Goal: Information Seeking & Learning: Learn about a topic

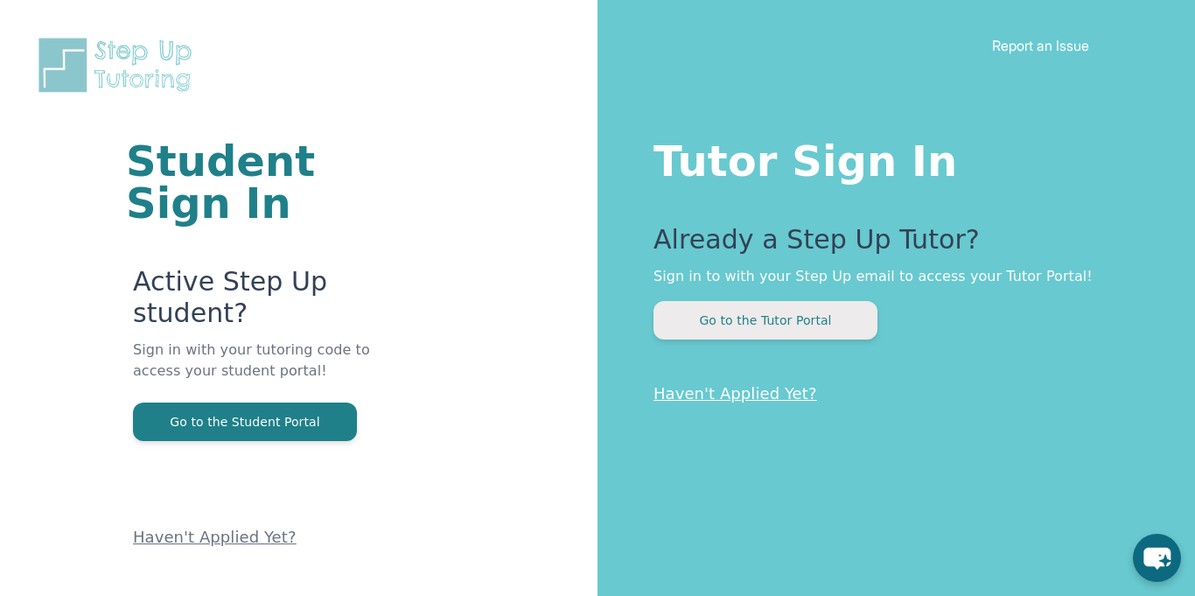
click at [716, 315] on button "Go to the Tutor Portal" at bounding box center [766, 320] width 224 height 38
click at [692, 392] on link "Haven't Applied Yet?" at bounding box center [736, 393] width 164 height 18
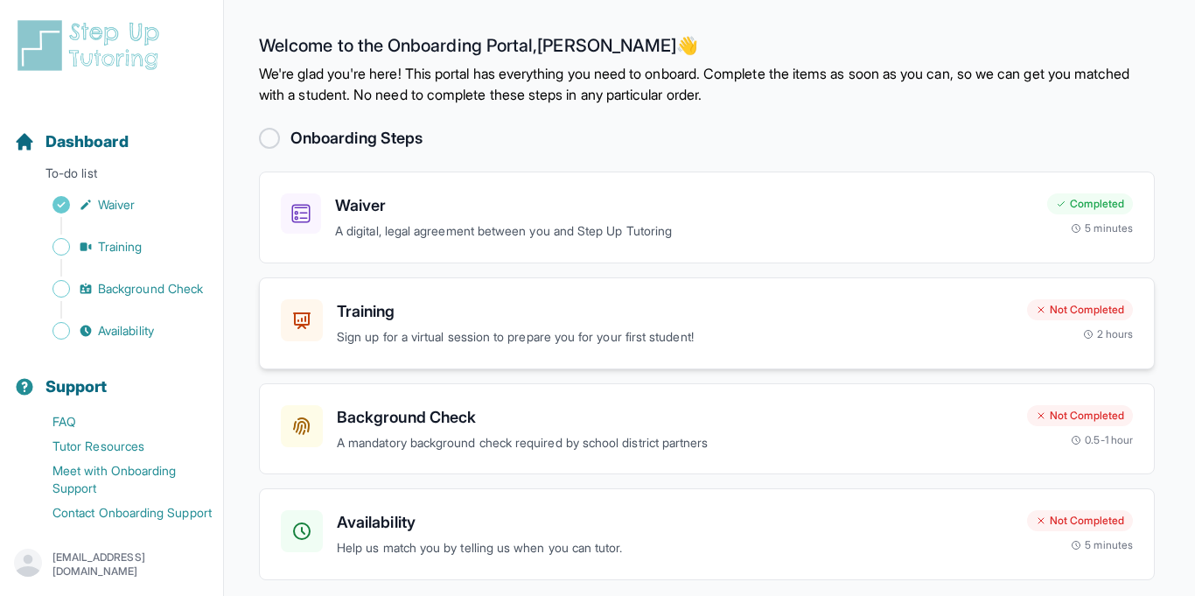
click at [593, 320] on h3 "Training" at bounding box center [675, 311] width 676 height 24
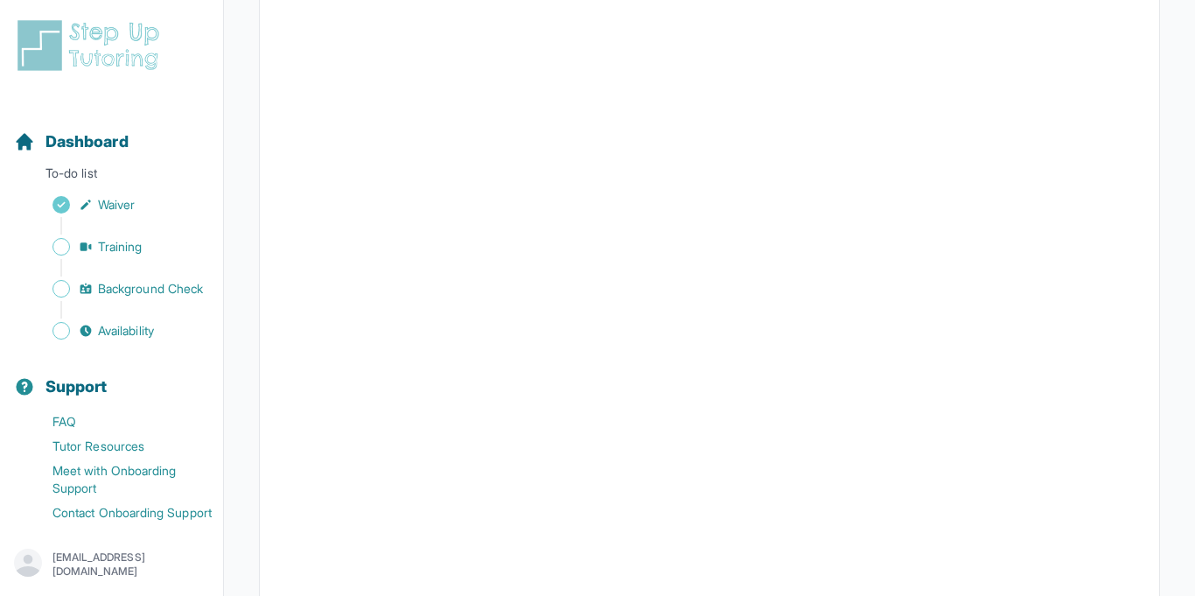
scroll to position [290, 0]
click at [88, 245] on icon "Sidebar" at bounding box center [86, 247] width 14 height 14
click at [387, 530] on button "I can't make any of these dates" at bounding box center [377, 528] width 193 height 21
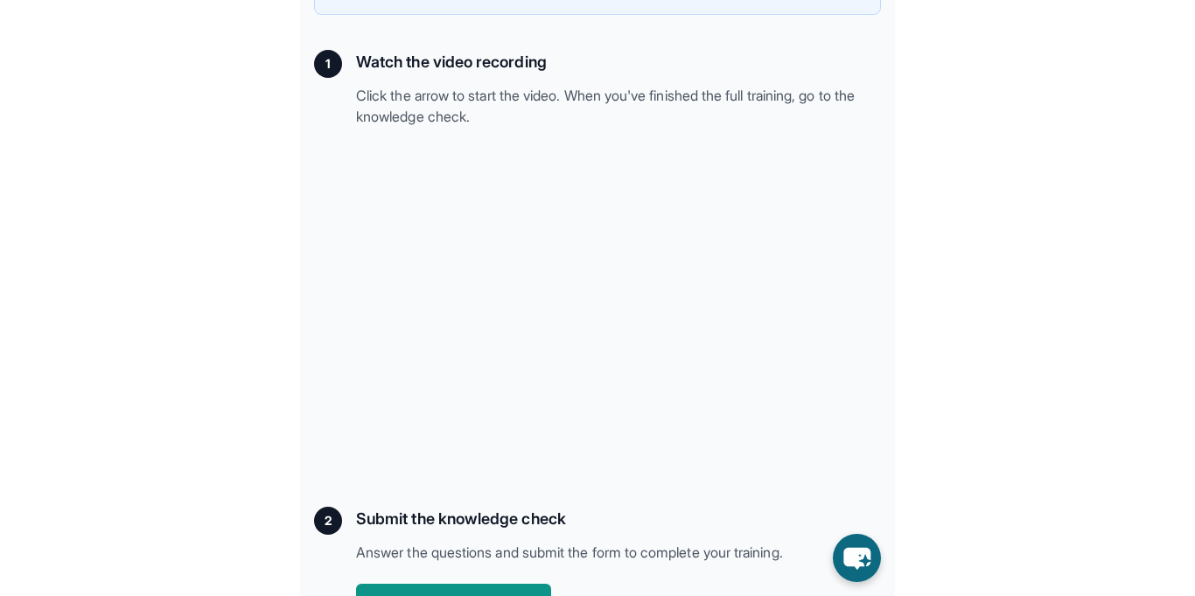
scroll to position [300, 0]
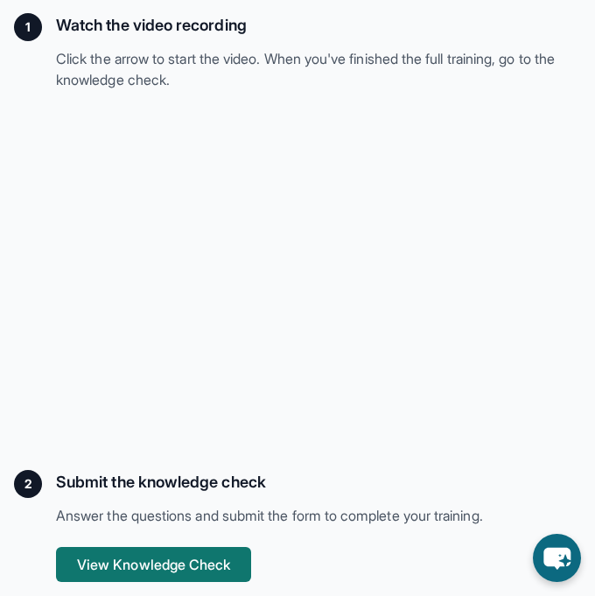
click at [129, 552] on button "View Knowledge Check" at bounding box center [153, 564] width 195 height 35
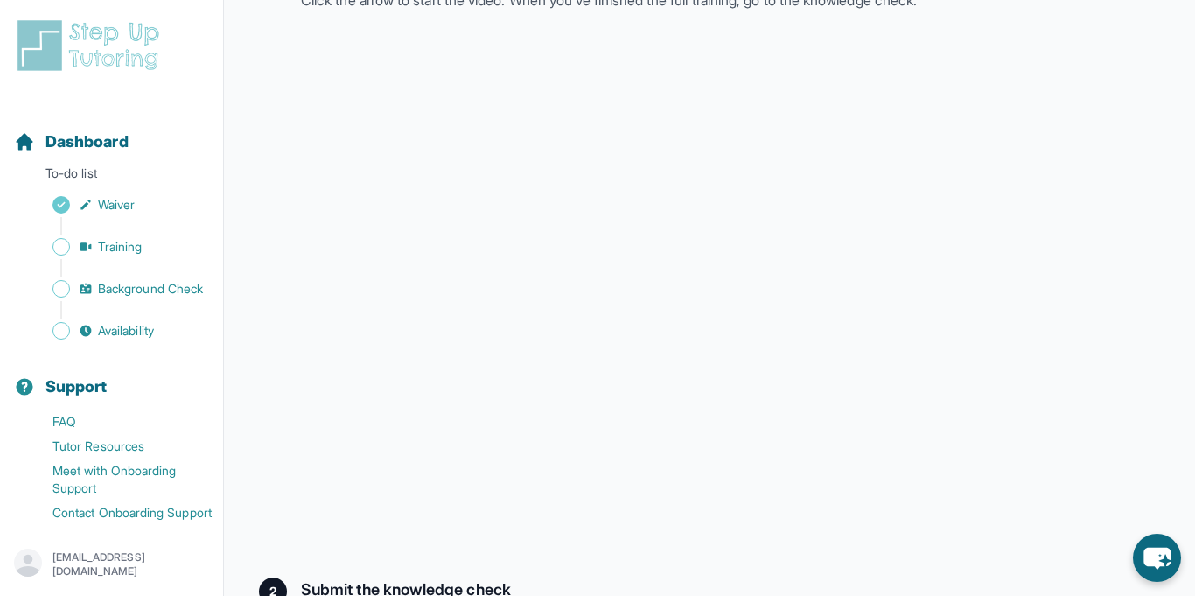
scroll to position [321, 0]
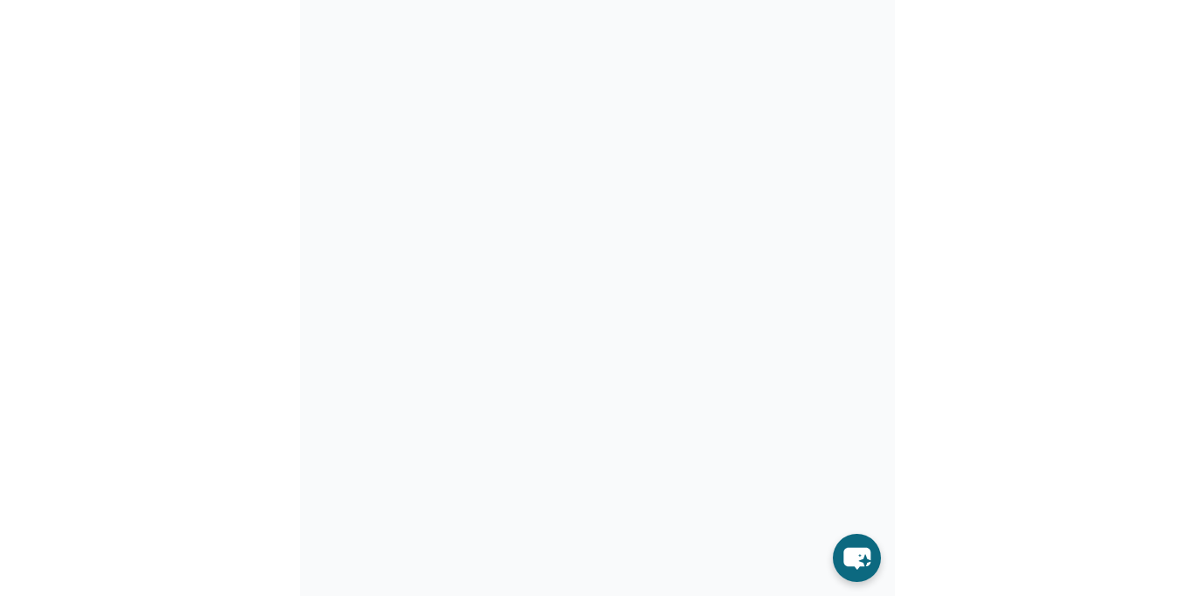
scroll to position [300, 0]
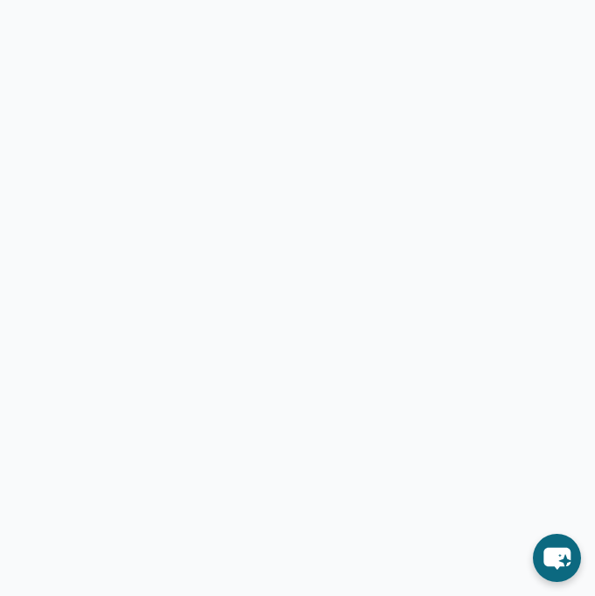
click at [31, 157] on div at bounding box center [297, 201] width 567 height 759
